Goal: Task Accomplishment & Management: Use online tool/utility

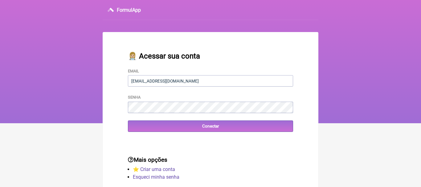
type input "[EMAIL_ADDRESS][DOMAIN_NAME]"
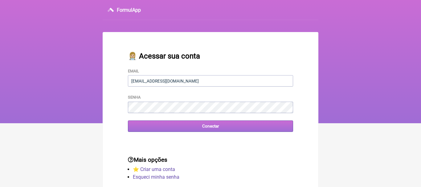
click at [211, 127] on input "Conectar" at bounding box center [210, 125] width 165 height 11
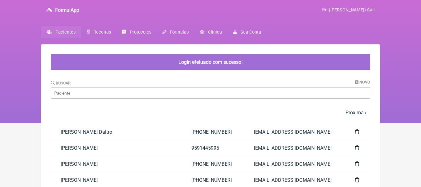
click at [31, 95] on nav "FormulApp ([PERSON_NAME]) Sair [GEOGRAPHIC_DATA] Receitas Protocolos Fórmulas […" at bounding box center [210, 61] width 421 height 123
click at [97, 33] on span "Receitas" at bounding box center [102, 32] width 18 height 5
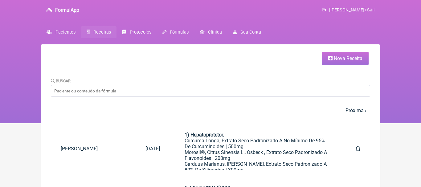
click at [339, 55] on link "Nova Receita" at bounding box center [345, 58] width 46 height 13
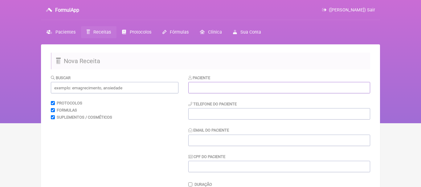
click at [259, 85] on input "text" at bounding box center [279, 87] width 182 height 11
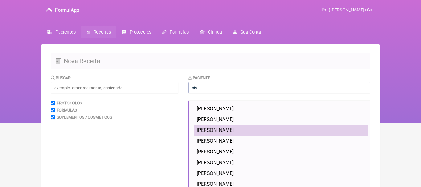
click at [218, 129] on span "Nívea Cristina Figueiredo de Souza" at bounding box center [214, 130] width 37 height 6
type input "Nívea Cristina Figueiredo de Souza"
type input "(21) 98843-8872"
type input "ninika.cris@gmail.com"
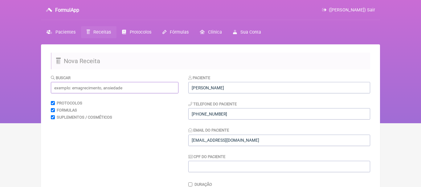
click at [159, 90] on input "text" at bounding box center [114, 87] width 127 height 11
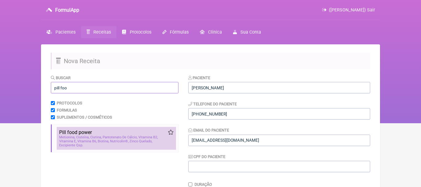
type input "pill foo"
click at [83, 134] on span "Pill foo d power" at bounding box center [75, 132] width 33 height 6
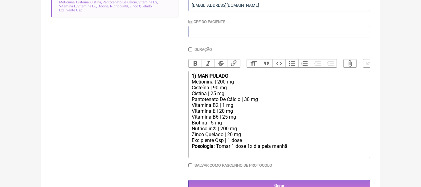
scroll to position [148, 0]
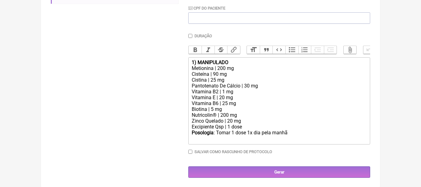
click at [297, 133] on div "Posologia : Tomar 1 dose 1x dia pela manhã ㅤ" at bounding box center [279, 136] width 175 height 12
type trix-editor "<div><strong>1) MANIPULADO</strong></div><div>Metionina | 200 mg</div><div>Cist…"
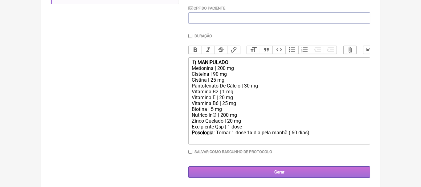
click at [278, 171] on input "Gerar" at bounding box center [279, 171] width 182 height 11
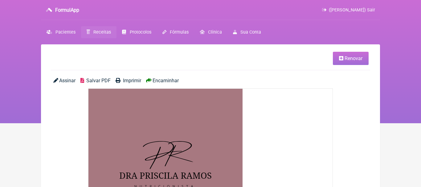
click at [174, 81] on span "Encaminhar" at bounding box center [165, 81] width 26 height 6
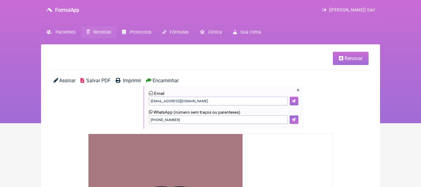
click at [293, 100] on icon at bounding box center [294, 101] width 4 height 4
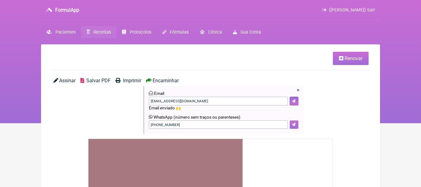
click at [296, 123] on button at bounding box center [293, 124] width 9 height 9
